Goal: Task Accomplishment & Management: Manage account settings

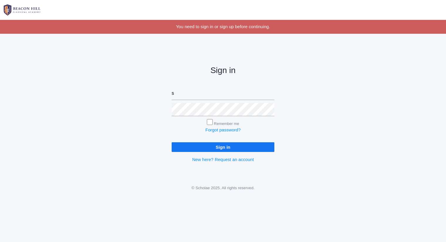
type input "sarah@beaconhillclassical.org"
click at [172, 142] on input "Sign in" at bounding box center [223, 147] width 103 height 10
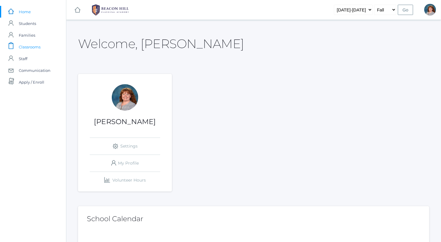
click at [48, 46] on link "icons/clipboard/plain Created with Sketch. Classrooms" at bounding box center [33, 47] width 66 height 12
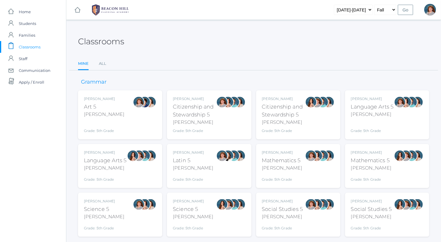
click at [366, 117] on div "[PERSON_NAME]" at bounding box center [372, 114] width 43 height 7
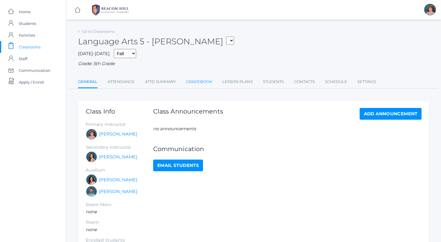
click at [197, 79] on link "Gradebook" at bounding box center [199, 82] width 26 height 12
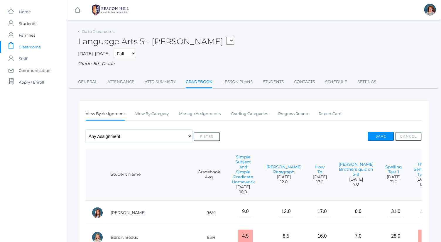
click at [123, 137] on select "Any Assignment Category: Composition - Mrs. Granger Paragraph - Orca Whale Para…" at bounding box center [139, 136] width 107 height 13
select select "cat_1034"
click at [86, 130] on select "Any Assignment Category: Composition - Mrs. Granger Paragraph - Orca Whale Para…" at bounding box center [139, 136] width 107 height 13
click at [203, 134] on button "Filter" at bounding box center [207, 136] width 26 height 9
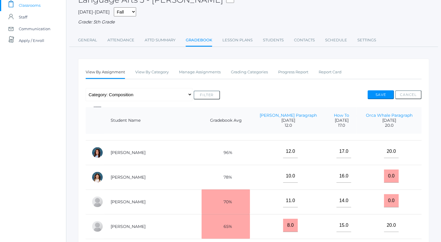
scroll to position [40, 0]
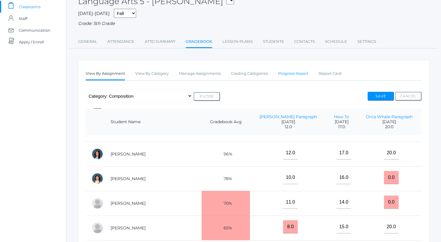
click at [308, 72] on link "Progress Report" at bounding box center [293, 74] width 30 height 12
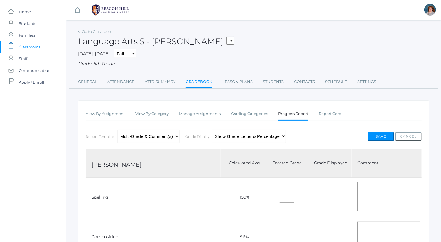
drag, startPoint x: 317, startPoint y: 128, endPoint x: 270, endPoint y: 71, distance: 74.1
click at [270, 71] on div "Go to Classrooms Language Arts 5 - Bence 05ART - Art 5 Bence 05CITIZEN - Citize…" at bounding box center [254, 57] width 352 height 61
click at [104, 30] on link "Go to Classrooms" at bounding box center [98, 31] width 33 height 5
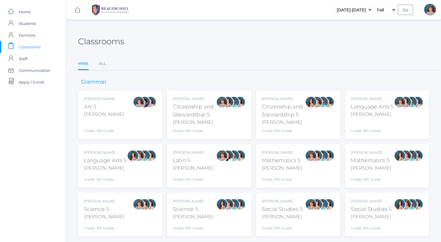
click at [138, 36] on div "Classrooms" at bounding box center [254, 38] width 352 height 22
click at [395, 112] on div at bounding box center [400, 114] width 12 height 37
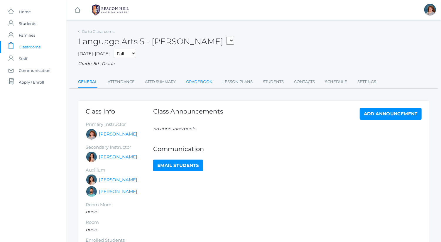
click at [206, 85] on link "Gradebook" at bounding box center [199, 82] width 26 height 12
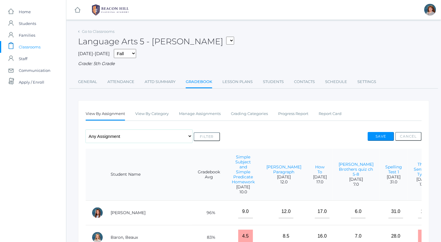
click at [131, 137] on select "Any Assignment Category: Composition - Mrs. Granger Paragraph - Orca Whale Para…" at bounding box center [139, 136] width 107 height 13
select select "cat_1033"
click at [86, 130] on select "Any Assignment Category: Composition - Mrs. Granger Paragraph - Orca Whale Para…" at bounding box center [139, 136] width 107 height 13
click at [201, 135] on button "Filter" at bounding box center [207, 136] width 26 height 9
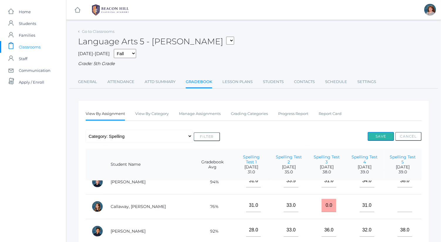
click at [382, 134] on button "Save" at bounding box center [381, 136] width 26 height 9
